Goal: Transaction & Acquisition: Purchase product/service

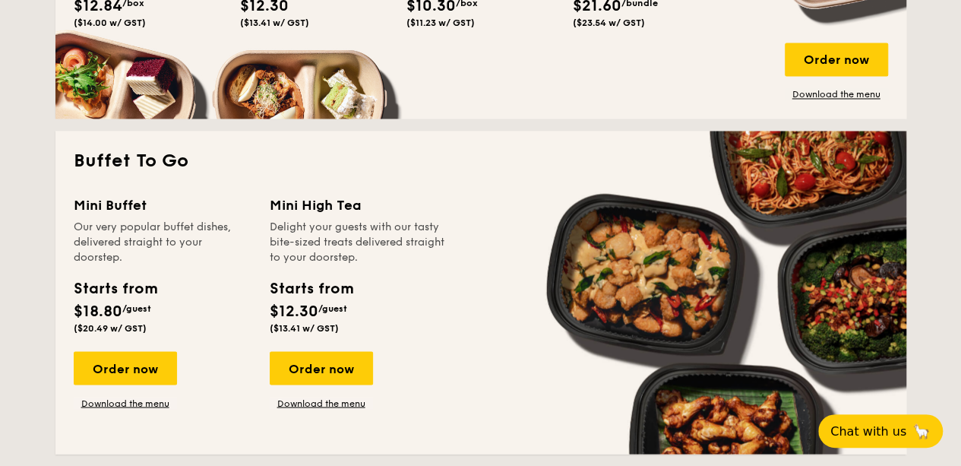
scroll to position [1292, 0]
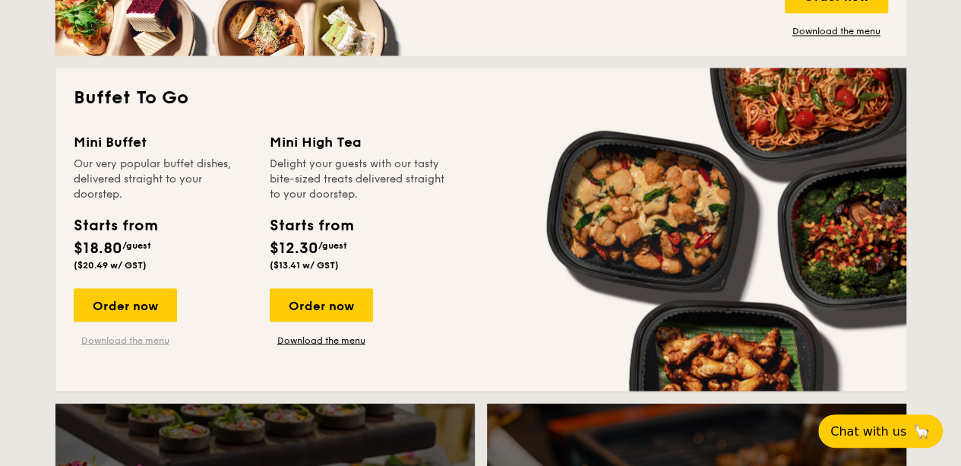
click at [116, 334] on link "Download the menu" at bounding box center [125, 340] width 103 height 12
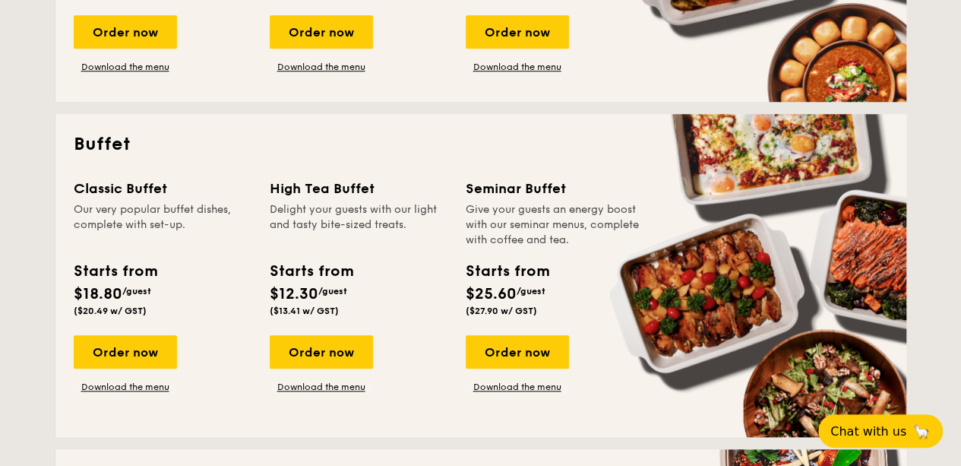
scroll to position [608, 0]
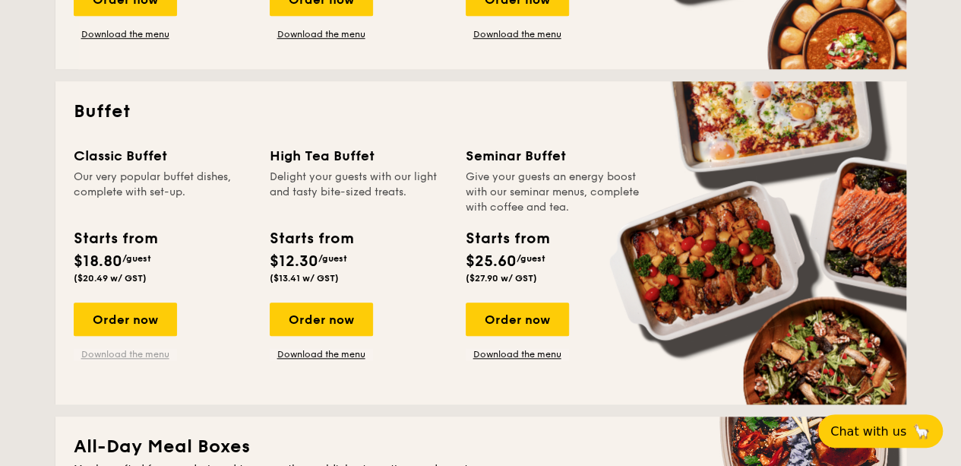
click at [126, 353] on link "Download the menu" at bounding box center [125, 354] width 103 height 12
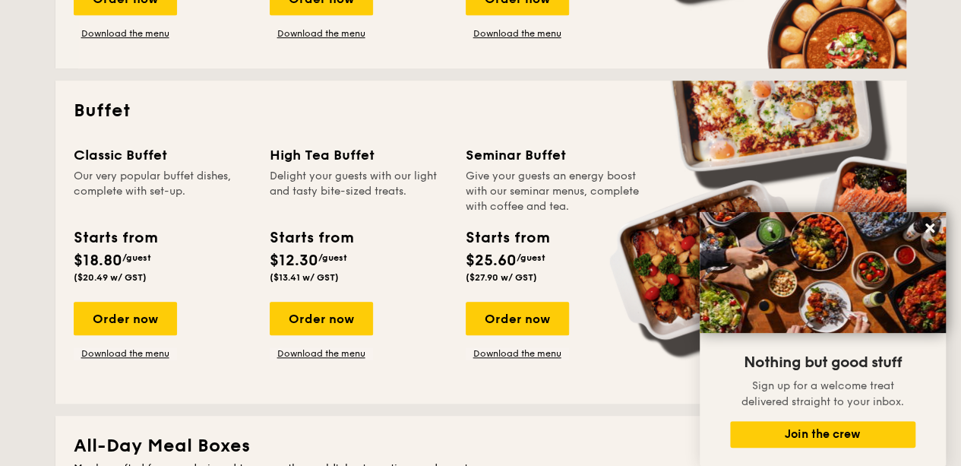
scroll to position [684, 0]
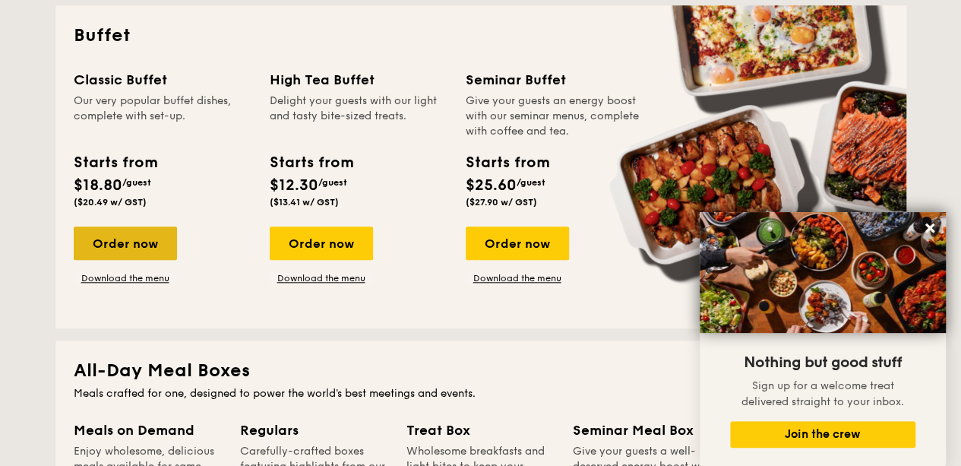
click at [150, 245] on div "Order now" at bounding box center [125, 242] width 103 height 33
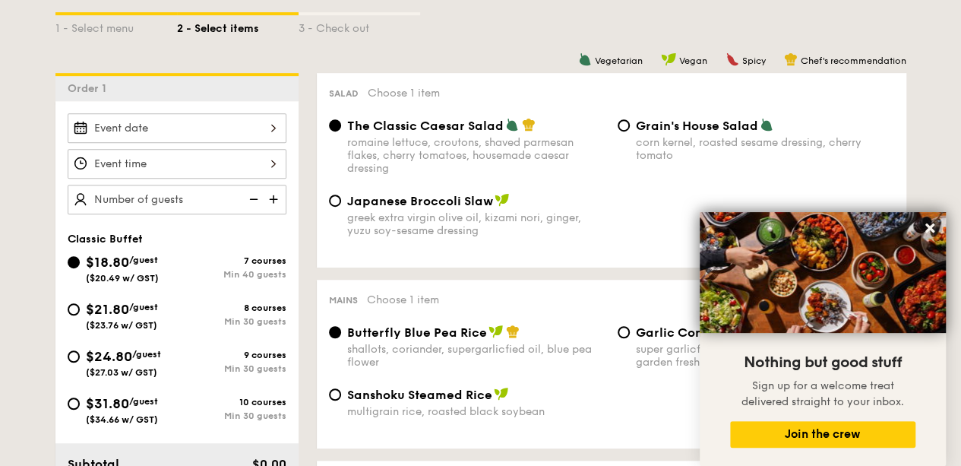
scroll to position [380, 0]
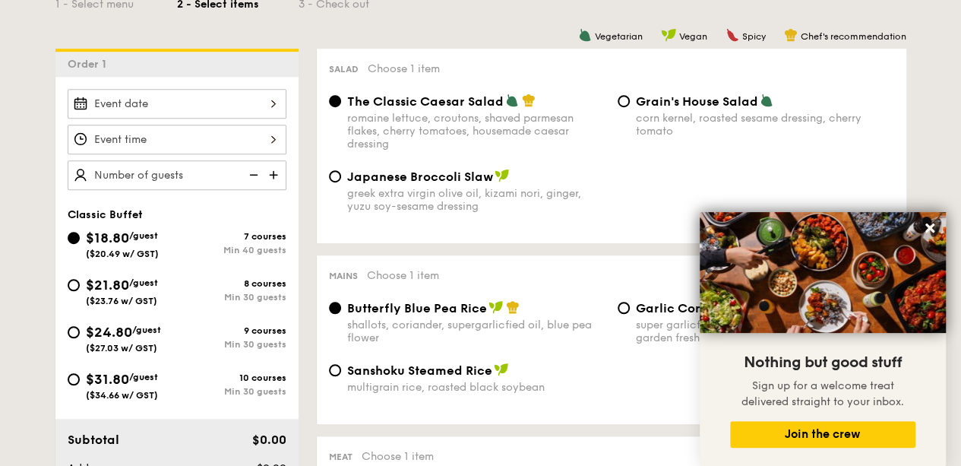
click at [133, 95] on div at bounding box center [177, 104] width 219 height 30
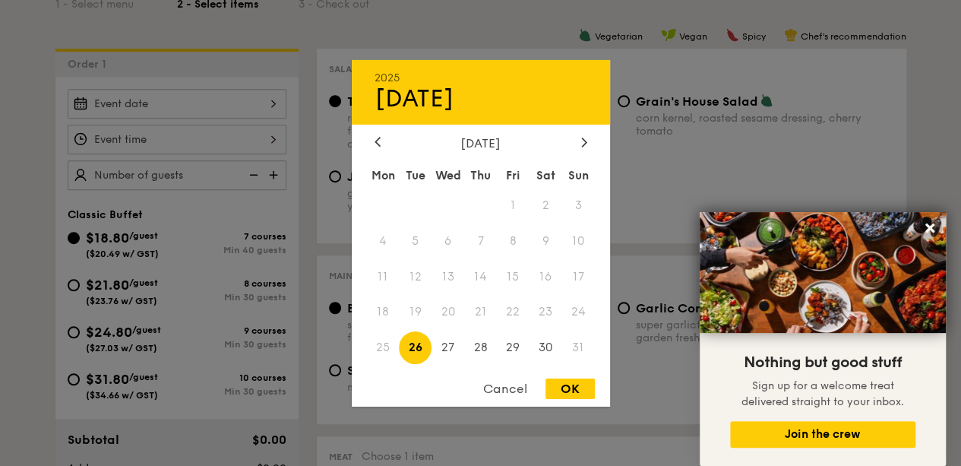
click at [140, 98] on div at bounding box center [480, 233] width 961 height 466
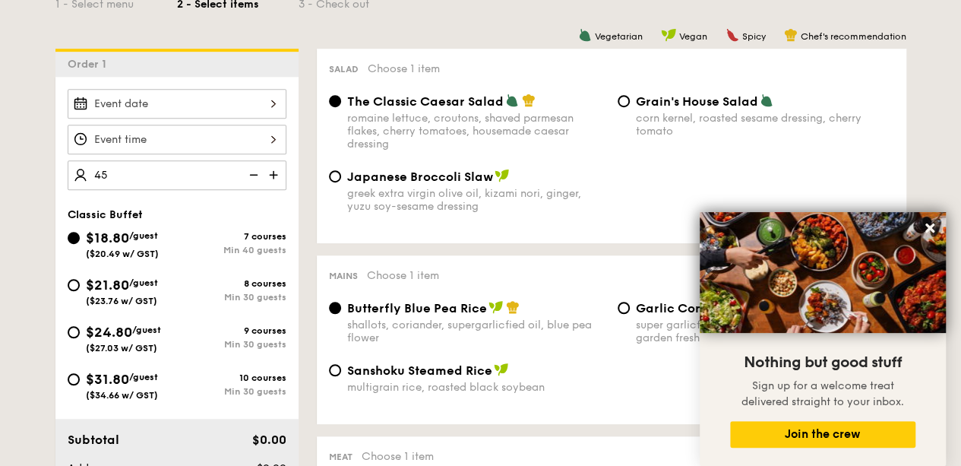
type input "45 guests"
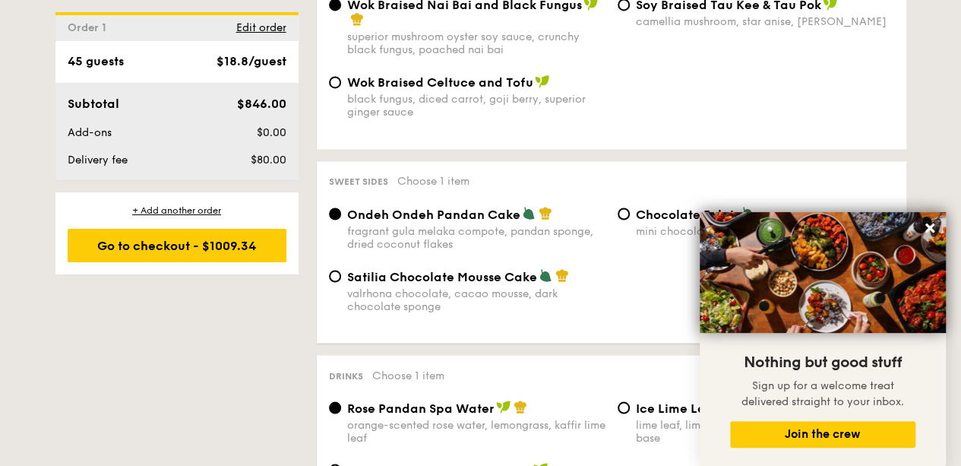
scroll to position [1301, 0]
